Goal: Obtain resource: Obtain resource

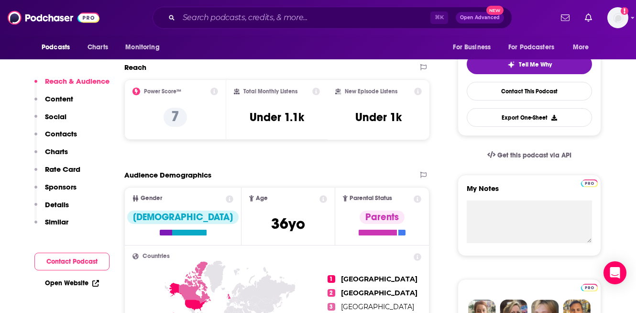
scroll to position [217, 0]
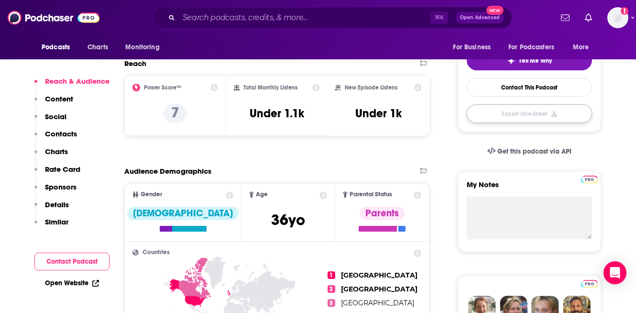
click at [552, 119] on button "Export One-Sheet" at bounding box center [528, 113] width 125 height 19
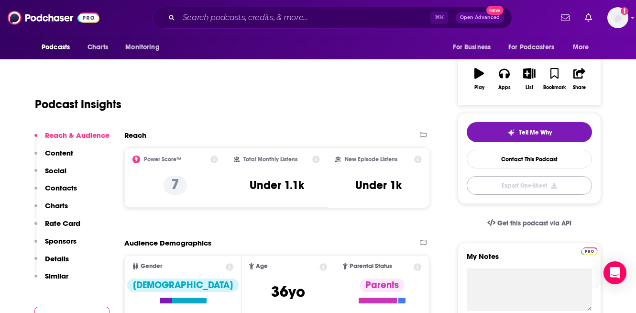
scroll to position [0, 0]
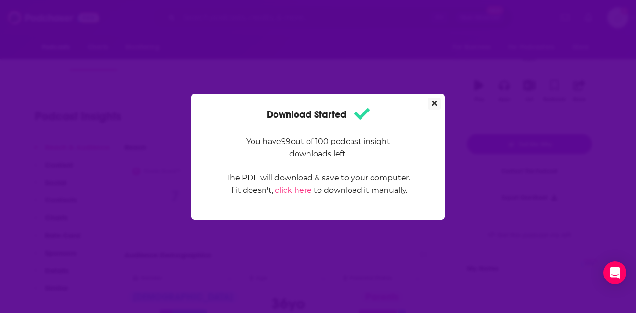
click at [433, 104] on icon "Close" at bounding box center [434, 102] width 5 height 5
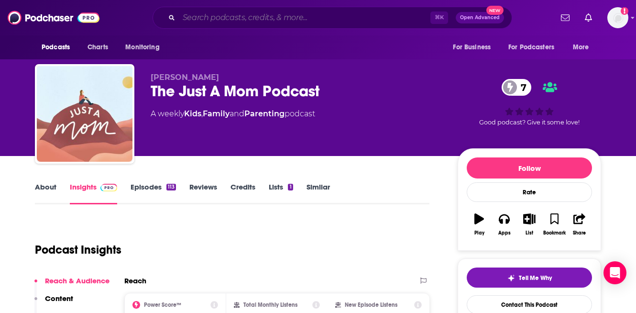
click at [218, 15] on input "Search podcasts, credits, & more..." at bounding box center [304, 17] width 251 height 15
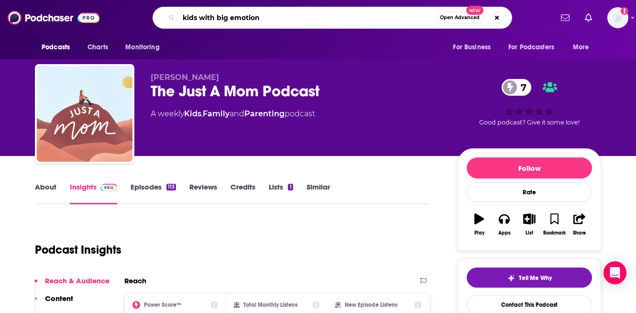
type input "kids with big emotions"
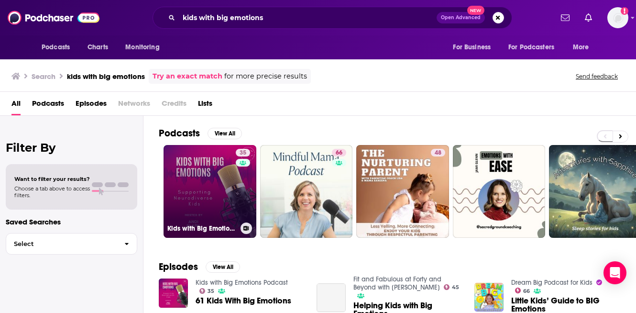
click at [209, 186] on link "35 Kids with Big Emotions Podcast" at bounding box center [209, 191] width 93 height 93
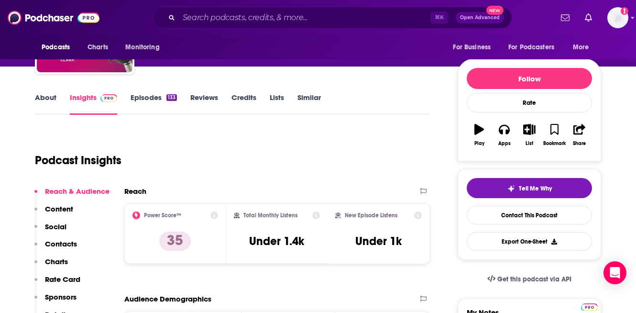
scroll to position [96, 0]
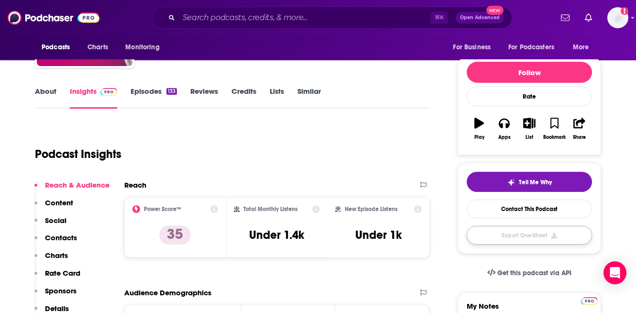
click at [539, 236] on button "Export One-Sheet" at bounding box center [528, 235] width 125 height 19
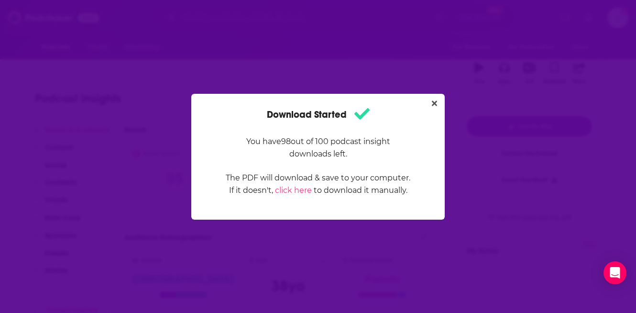
scroll to position [0, 0]
click at [435, 106] on icon "Close" at bounding box center [434, 103] width 5 height 8
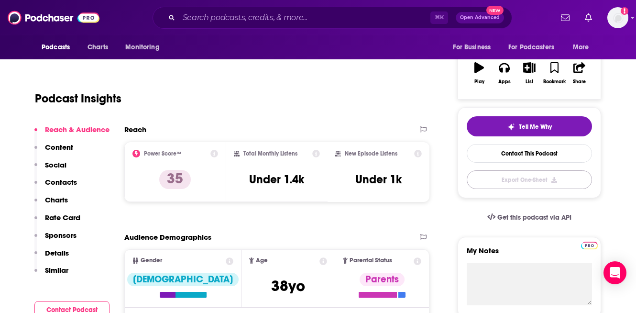
scroll to position [151, 0]
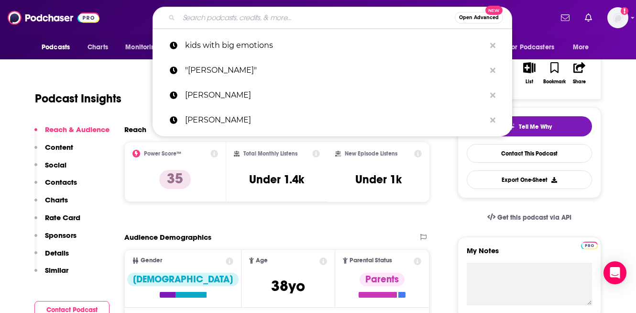
click at [194, 20] on input "Search podcasts, credits, & more..." at bounding box center [317, 17] width 276 height 15
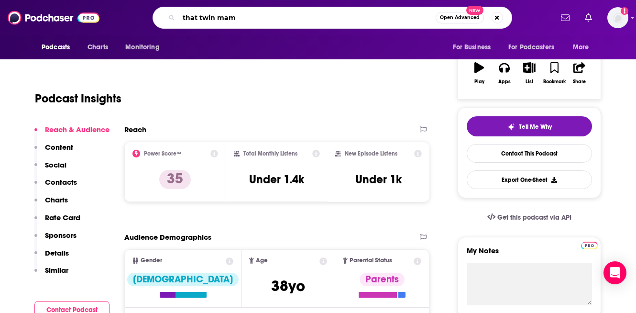
type input "that twin mama"
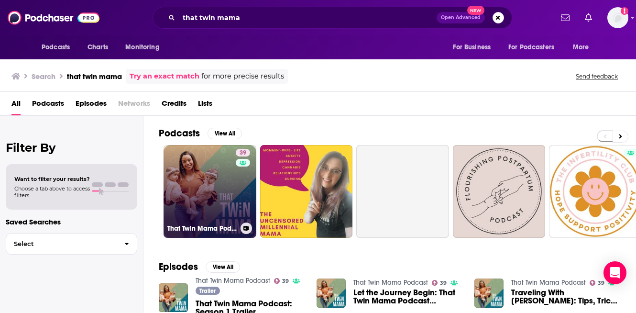
click at [216, 205] on link "39 That Twin Mama Podcast" at bounding box center [209, 191] width 93 height 93
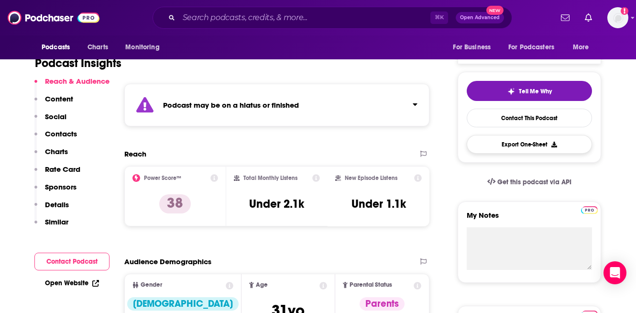
scroll to position [177, 0]
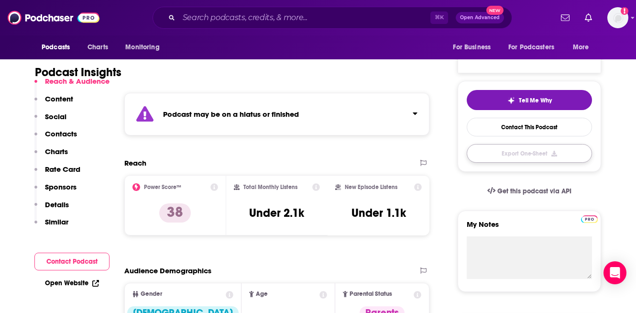
click at [547, 151] on button "Export One-Sheet" at bounding box center [528, 153] width 125 height 19
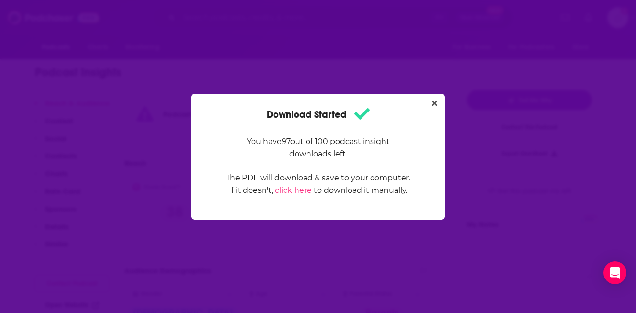
scroll to position [0, 0]
click at [435, 168] on div "Download Started You have 97 out of 100 podcast insight downloads left. The PDF…" at bounding box center [317, 157] width 253 height 126
click at [432, 103] on icon "Close" at bounding box center [434, 103] width 5 height 8
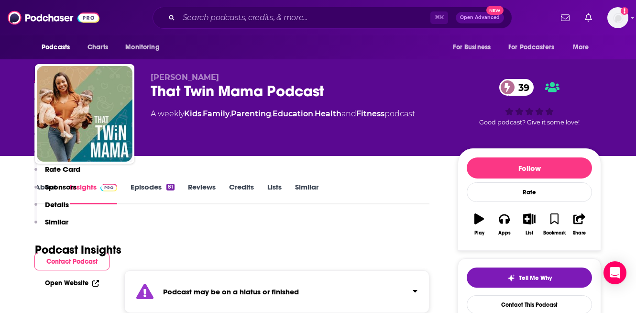
scroll to position [177, 0]
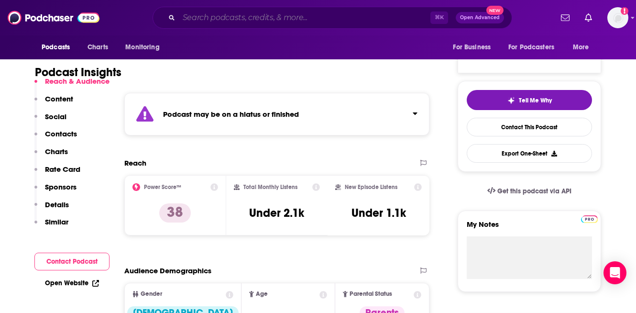
click at [209, 18] on input "Search podcasts, credits, & more..." at bounding box center [304, 17] width 251 height 15
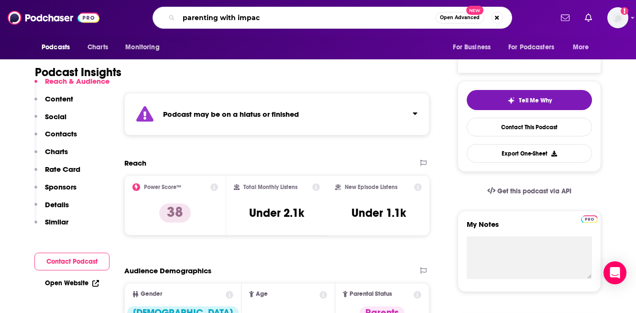
type input "parenting with impact"
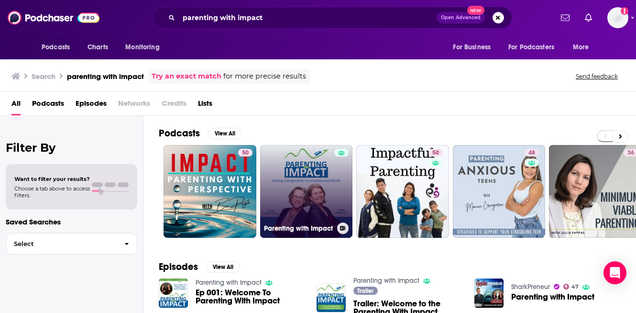
click at [309, 186] on link "Parenting with Impact" at bounding box center [306, 191] width 93 height 93
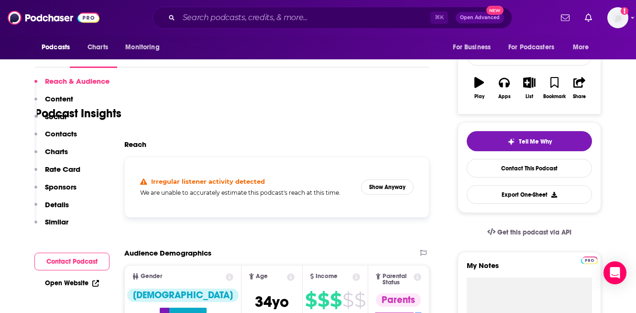
scroll to position [106, 0]
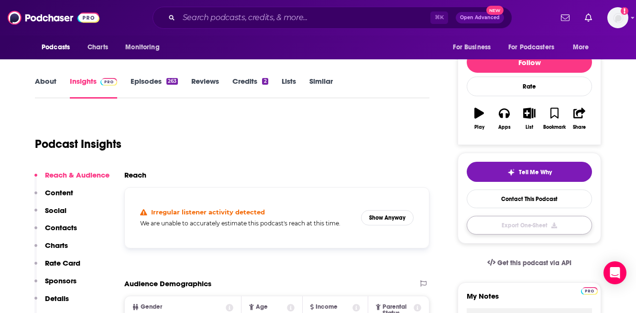
click at [541, 227] on button "Export One-Sheet" at bounding box center [528, 225] width 125 height 19
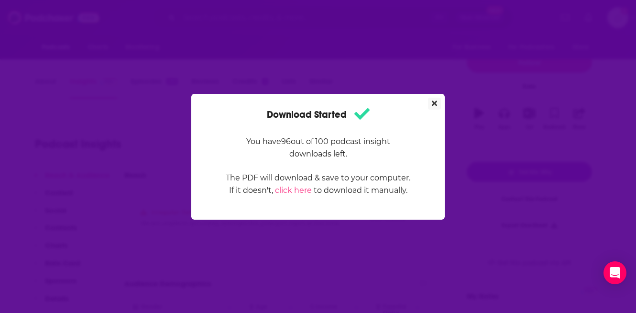
click at [434, 102] on icon "Close" at bounding box center [434, 102] width 5 height 5
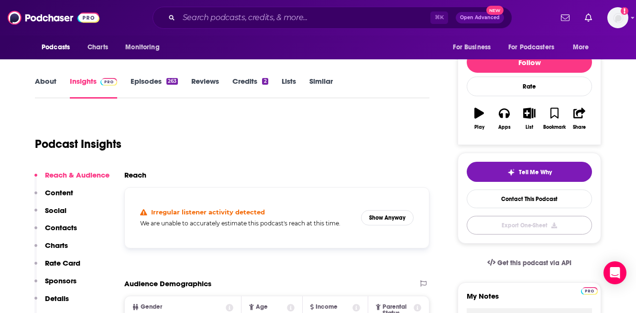
scroll to position [106, 0]
click at [197, 23] on input "Search podcasts, credits, & more..." at bounding box center [304, 17] width 251 height 15
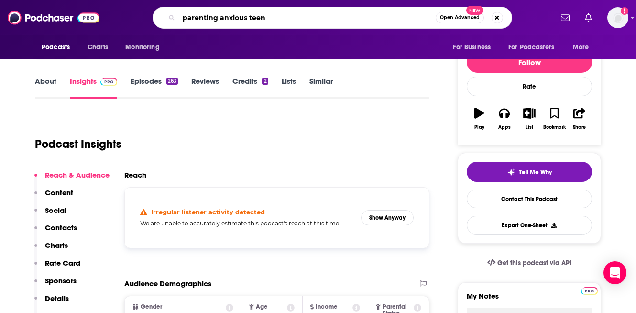
type input "parenting anxious teens"
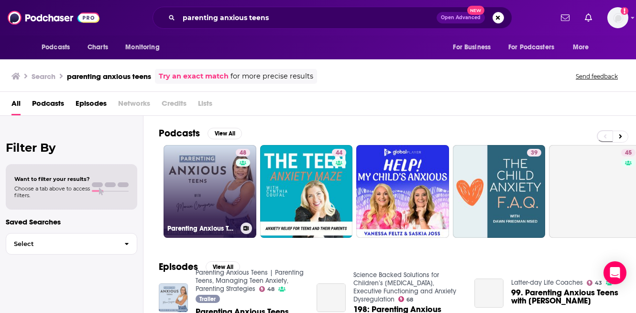
click at [193, 186] on link "48 Parenting Anxious Teens | Parenting Teens, Managing Teen Anxiety, Parenting …" at bounding box center [209, 191] width 93 height 93
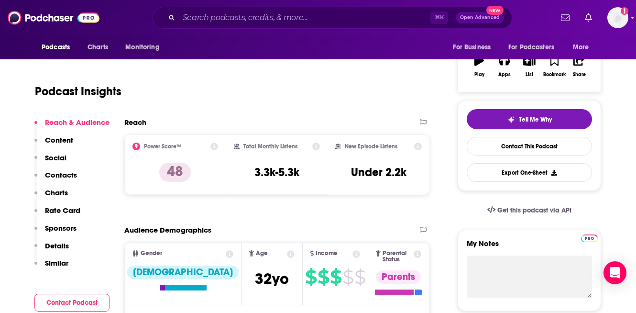
scroll to position [158, 0]
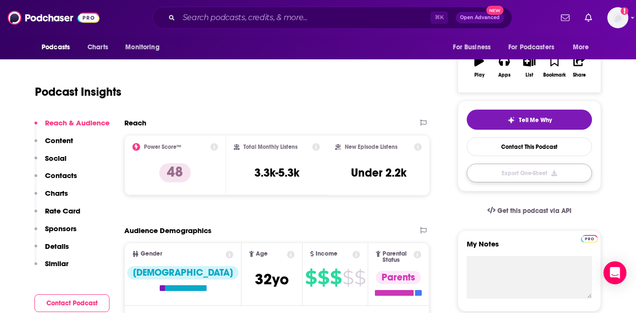
click at [527, 169] on button "Export One-Sheet" at bounding box center [528, 172] width 125 height 19
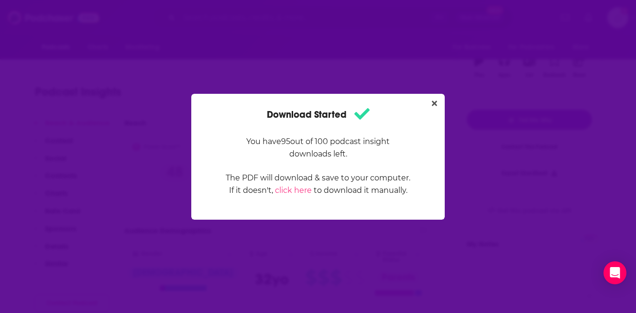
scroll to position [0, 0]
click at [224, 119] on div "Download Started You have 95 out of 100 podcast insight downloads left. The PDF…" at bounding box center [318, 156] width 230 height 103
